Goal: Transaction & Acquisition: Purchase product/service

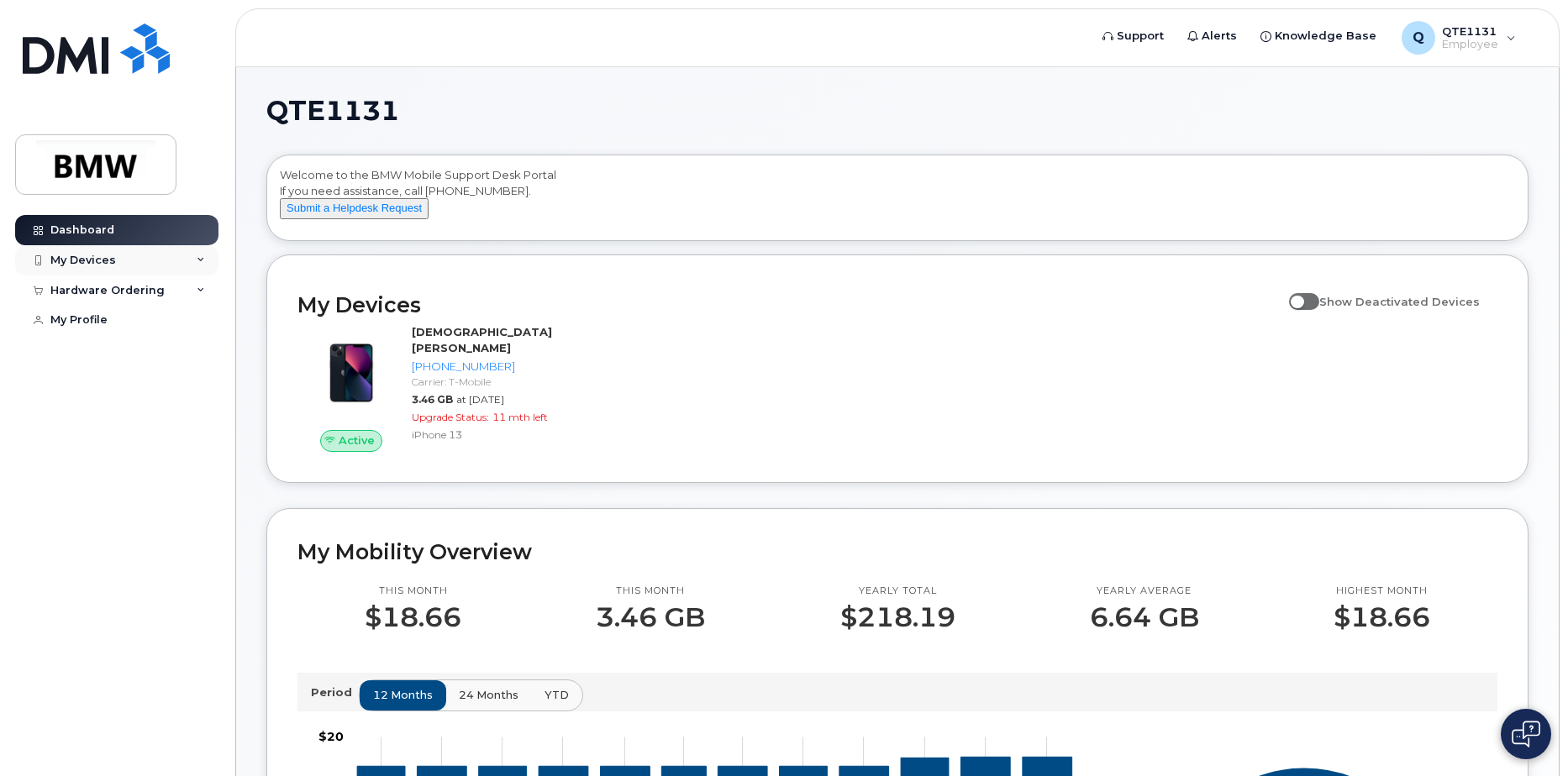
click at [129, 248] on div "My Devices" at bounding box center [116, 260] width 203 height 30
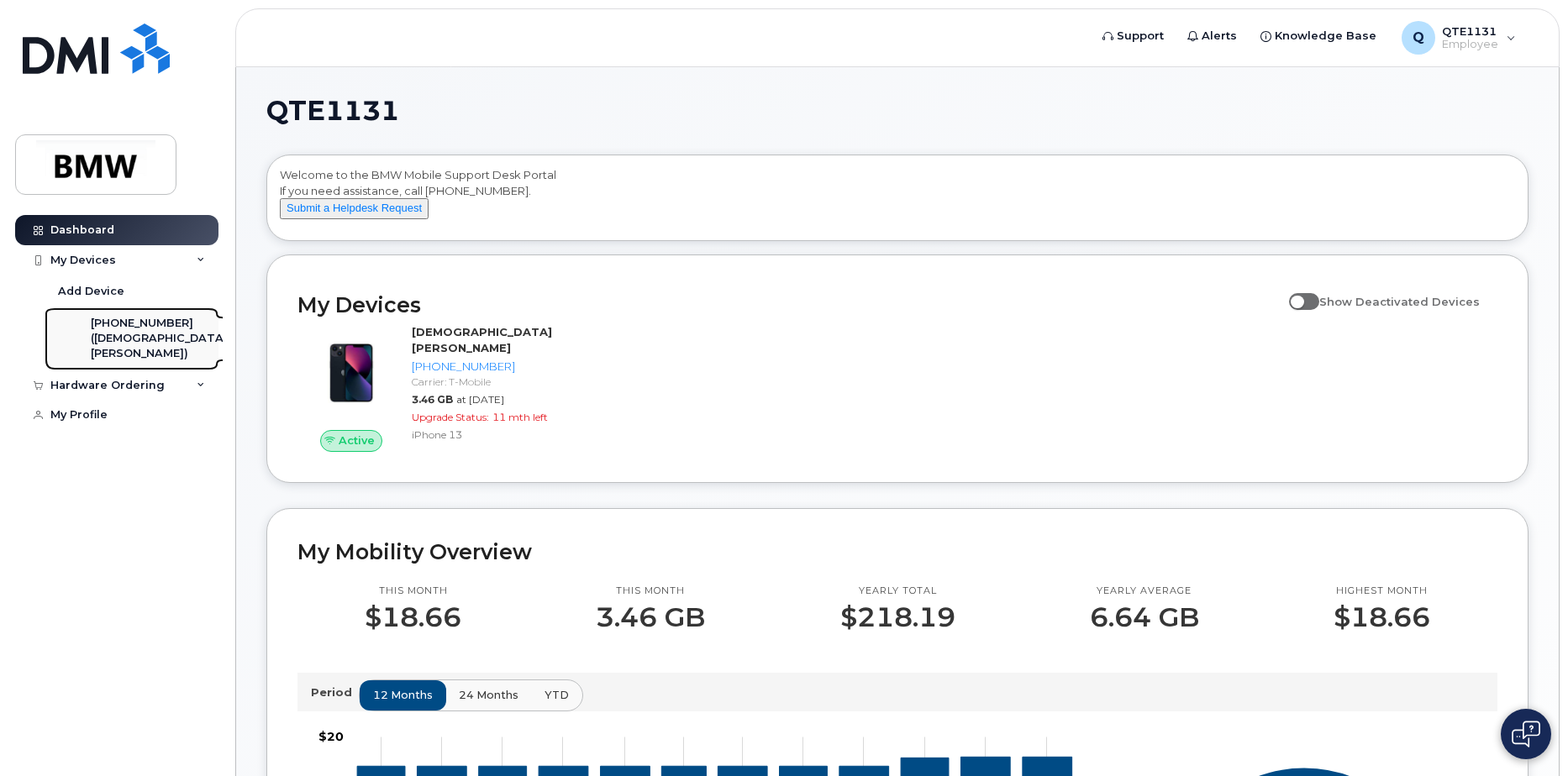
click at [152, 337] on div "([DEMOGRAPHIC_DATA][PERSON_NAME])" at bounding box center [159, 347] width 137 height 31
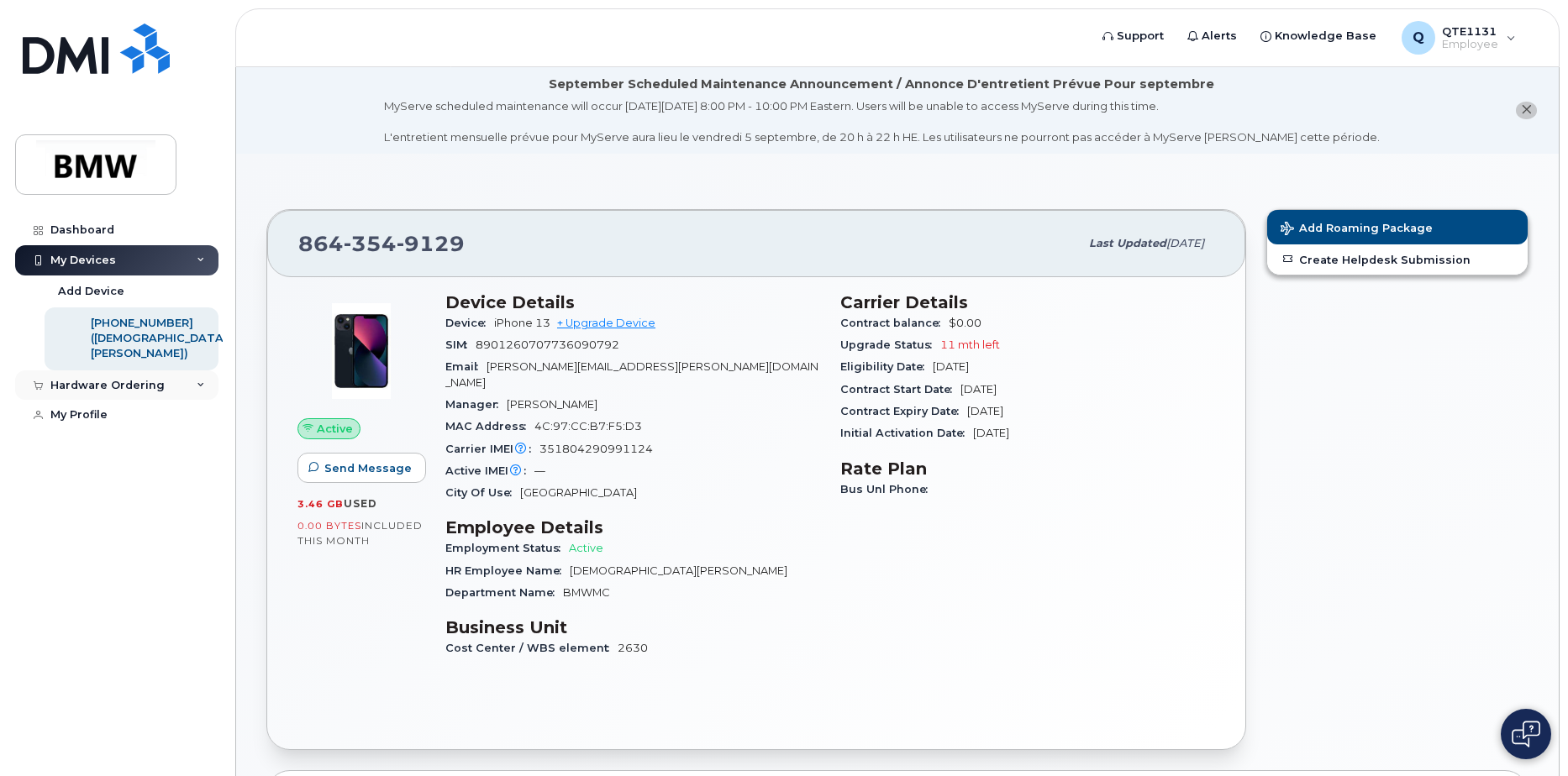
click at [113, 392] on div "Hardware Ordering" at bounding box center [108, 386] width 114 height 14
drag, startPoint x: 113, startPoint y: 392, endPoint x: 92, endPoint y: 421, distance: 35.8
click at [93, 421] on div "My Orders" at bounding box center [88, 415] width 61 height 15
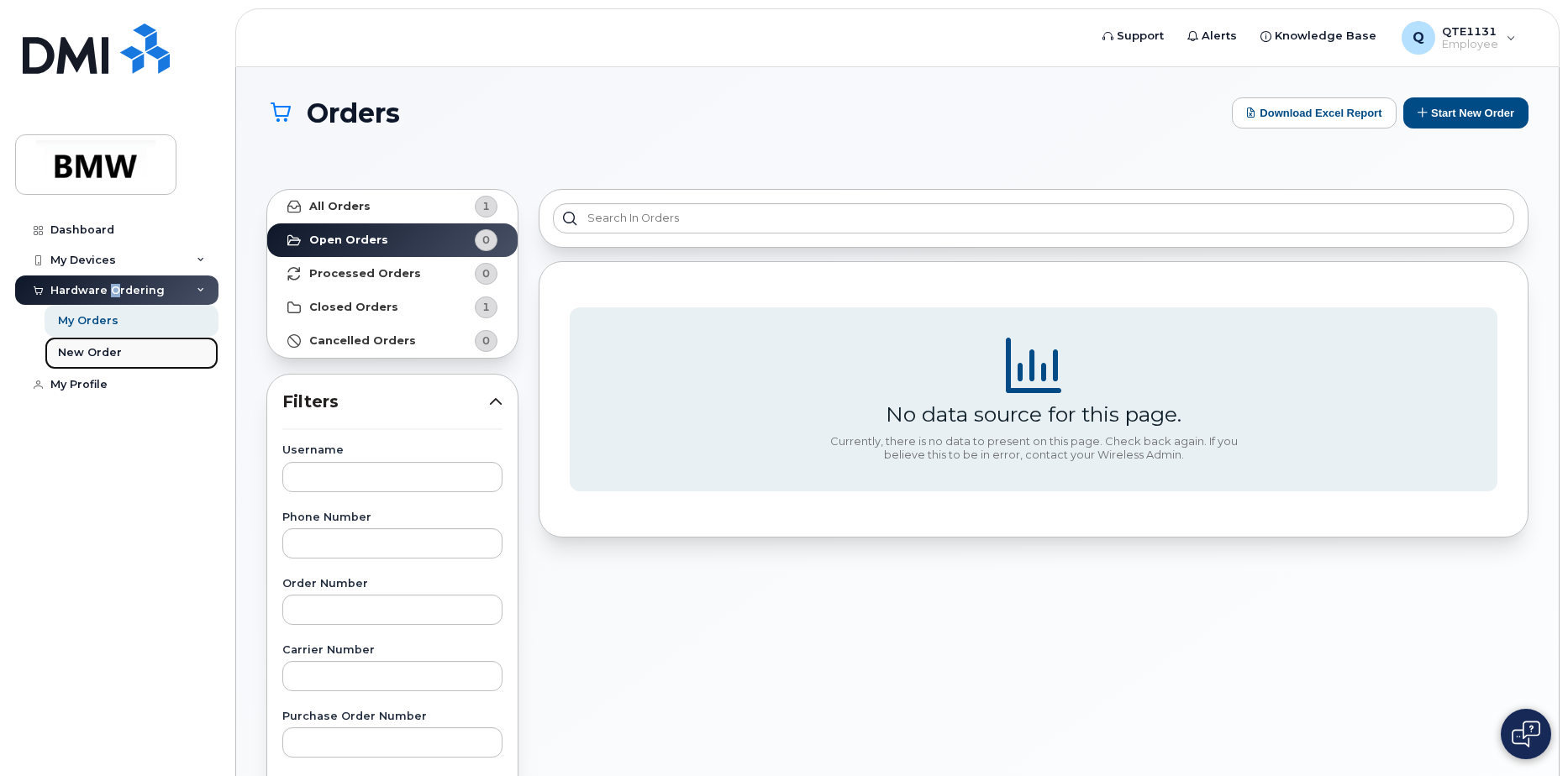
click at [94, 350] on div "New Order" at bounding box center [89, 352] width 64 height 15
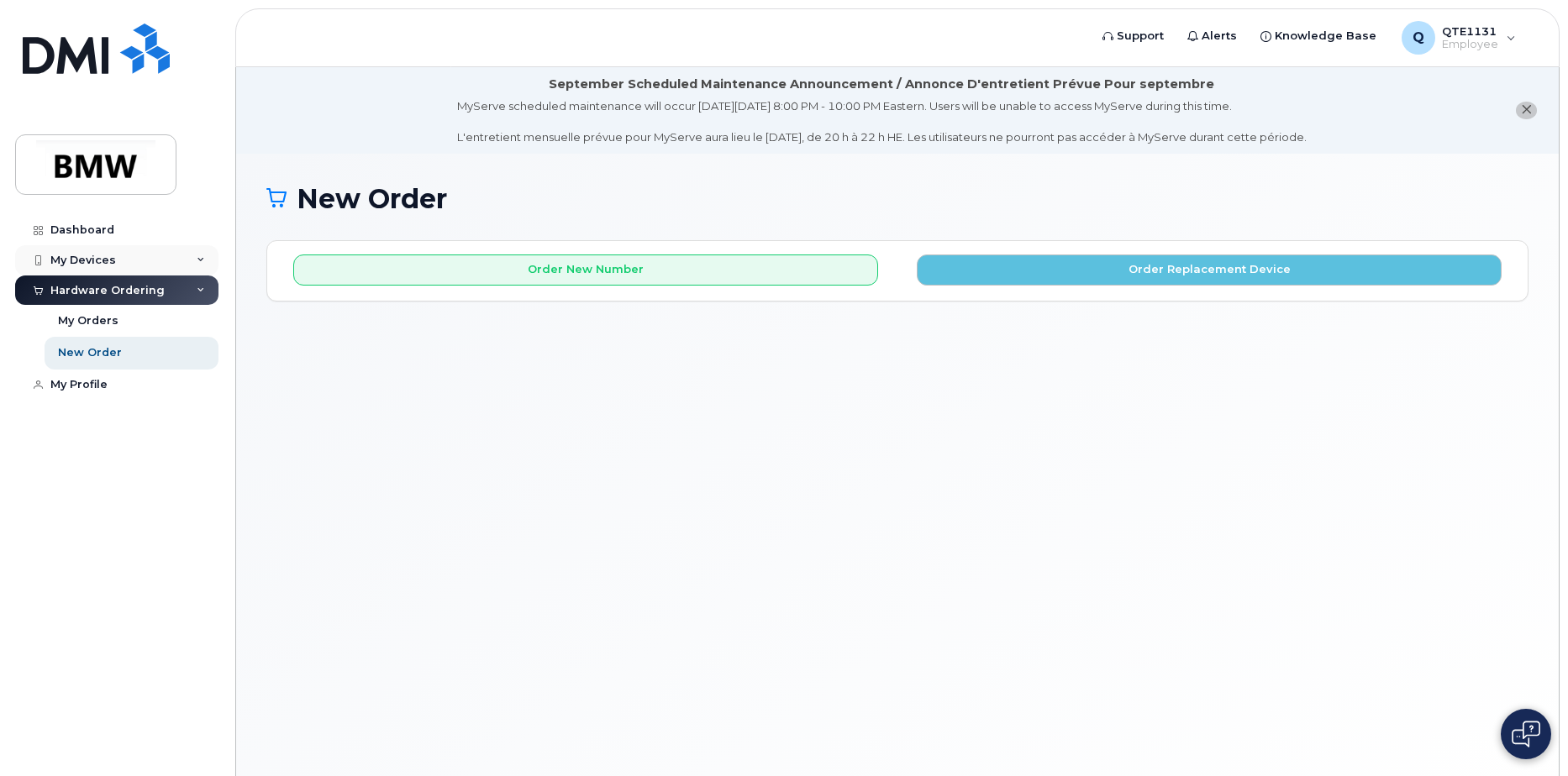
click at [121, 262] on div "My Devices" at bounding box center [116, 260] width 203 height 30
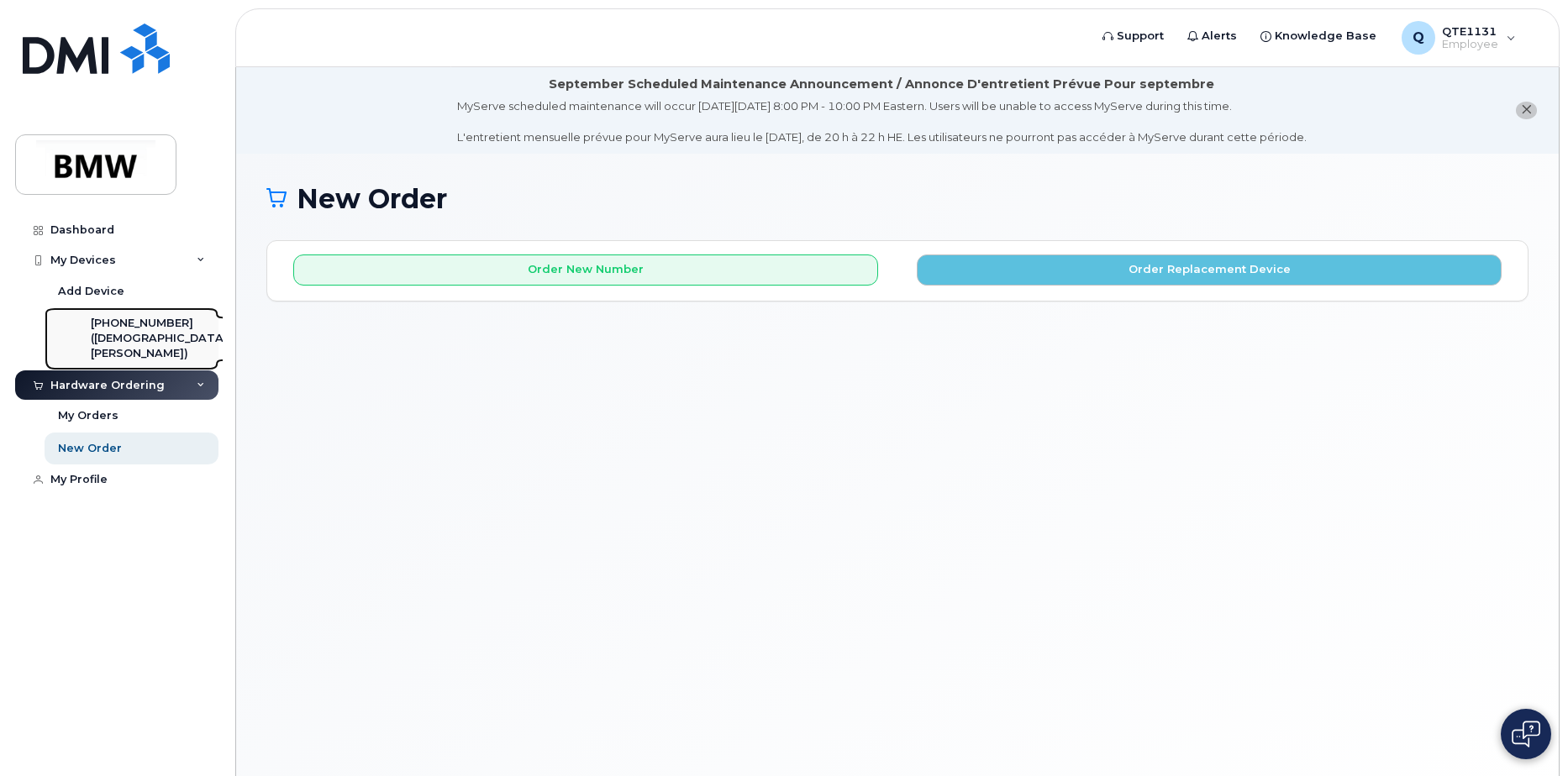
click at [140, 321] on div "[PHONE_NUMBER]" at bounding box center [159, 323] width 137 height 15
